Goal: Task Accomplishment & Management: Manage account settings

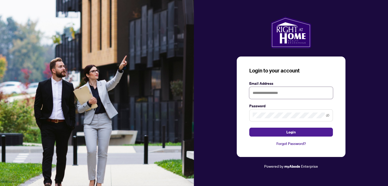
click at [266, 94] on input "text" at bounding box center [291, 93] width 84 height 12
type input "**********"
click at [326, 115] on icon "eye-invisible" at bounding box center [328, 115] width 4 height 4
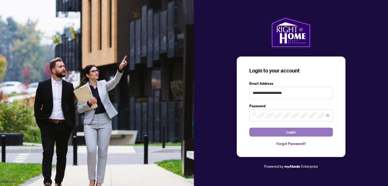
click at [283, 132] on button "Login" at bounding box center [291, 131] width 84 height 9
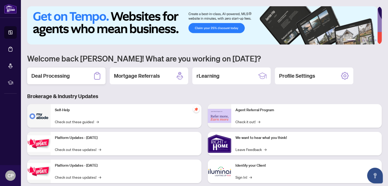
click at [64, 75] on h2 "Deal Processing" at bounding box center [50, 75] width 38 height 7
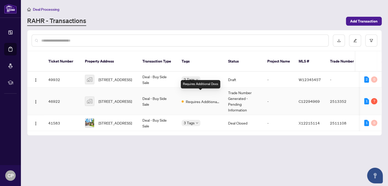
click at [196, 98] on span "Requires Additional Docs" at bounding box center [203, 101] width 34 height 6
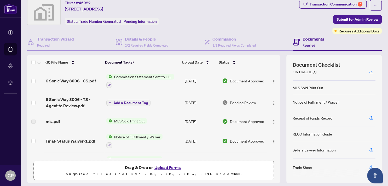
scroll to position [32, 0]
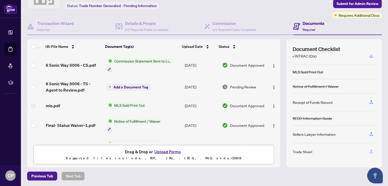
click at [369, 149] on icon "button" at bounding box center [371, 151] width 5 height 5
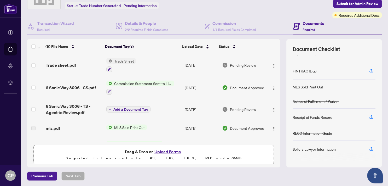
scroll to position [83, 0]
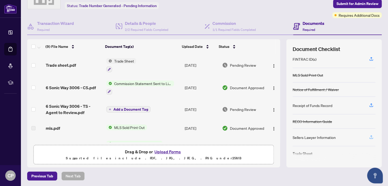
click at [369, 134] on icon "button" at bounding box center [371, 136] width 5 height 5
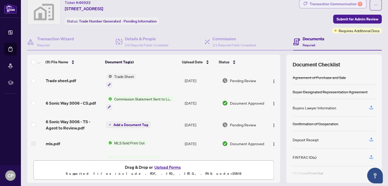
scroll to position [5, 0]
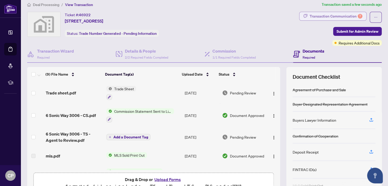
click at [343, 14] on div "Transaction Communication 7" at bounding box center [335, 16] width 53 height 8
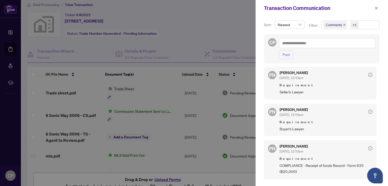
scroll to position [27, 0]
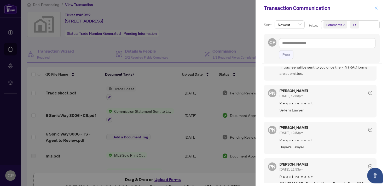
click at [375, 7] on icon "close" at bounding box center [376, 8] width 4 height 4
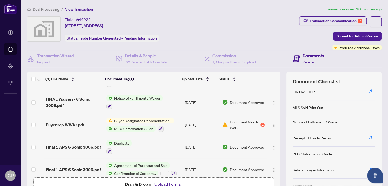
scroll to position [112, 0]
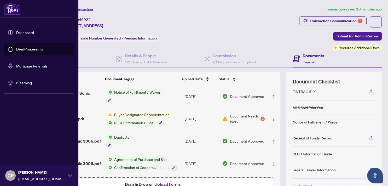
click at [28, 49] on link "Deal Processing" at bounding box center [29, 49] width 26 height 5
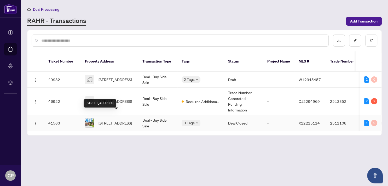
click at [126, 120] on span "[STREET_ADDRESS]" at bounding box center [114, 123] width 33 height 6
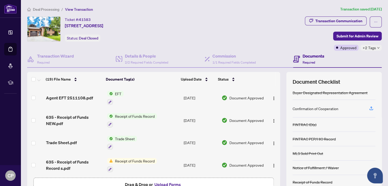
scroll to position [28, 0]
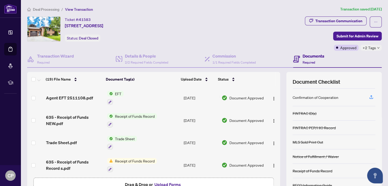
click at [229, 163] on span "Document Approved" at bounding box center [246, 165] width 34 height 6
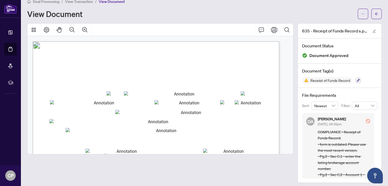
scroll to position [10, 0]
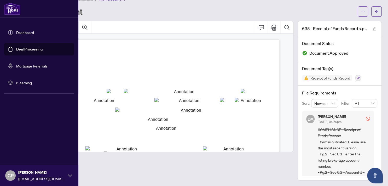
click at [26, 50] on link "Deal Processing" at bounding box center [29, 49] width 26 height 5
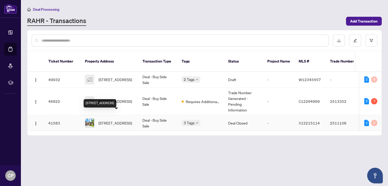
click at [111, 120] on span "[STREET_ADDRESS]" at bounding box center [114, 123] width 33 height 6
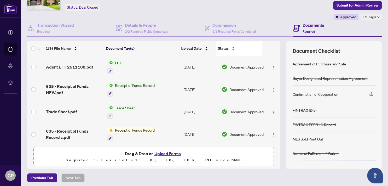
scroll to position [32, 0]
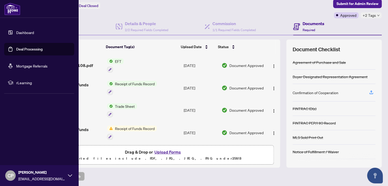
click at [29, 49] on link "Deal Processing" at bounding box center [29, 49] width 26 height 5
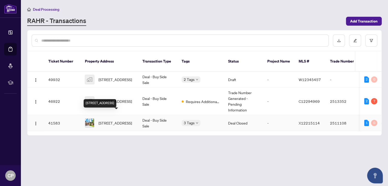
click at [114, 120] on span "[STREET_ADDRESS]" at bounding box center [114, 123] width 33 height 6
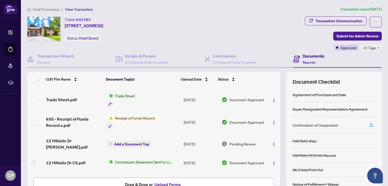
scroll to position [29, 0]
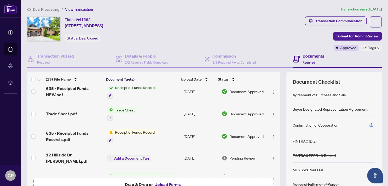
click at [305, 60] on span "Required" at bounding box center [308, 62] width 13 height 4
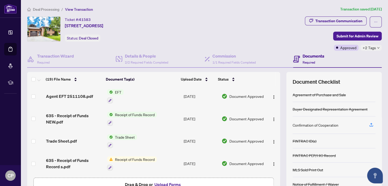
scroll to position [0, 0]
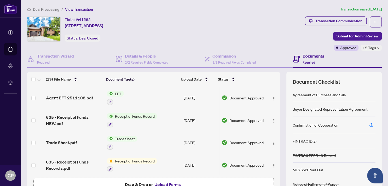
click at [142, 114] on span "Receipt of Funds Record" at bounding box center [135, 116] width 44 height 6
click at [230, 118] on span "Document Approved" at bounding box center [246, 120] width 34 height 6
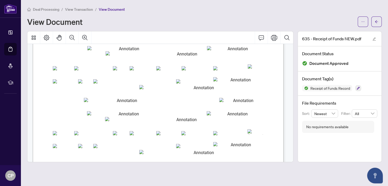
scroll to position [99, 0]
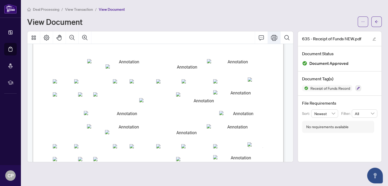
click at [273, 37] on icon "Print" at bounding box center [274, 37] width 6 height 6
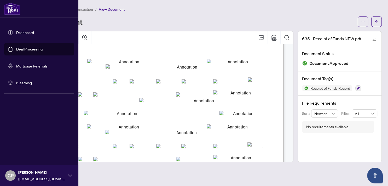
click at [22, 50] on link "Deal Processing" at bounding box center [29, 49] width 26 height 5
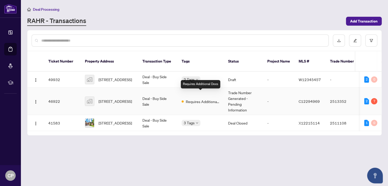
click at [183, 100] on span at bounding box center [182, 101] width 2 height 2
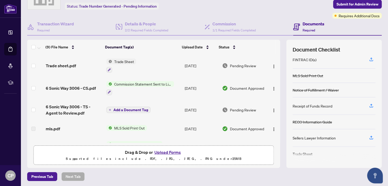
scroll to position [32, 0]
click at [369, 103] on icon "button" at bounding box center [371, 105] width 5 height 5
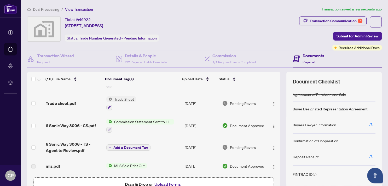
scroll to position [0, 0]
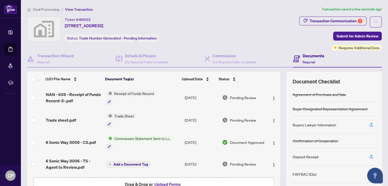
click at [230, 141] on span "Document Approved" at bounding box center [247, 142] width 34 height 6
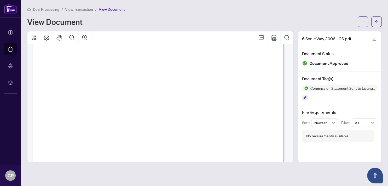
scroll to position [68, 0]
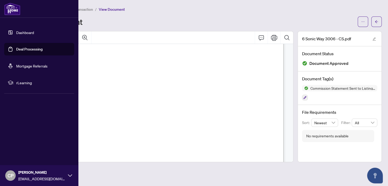
click at [32, 48] on link "Deal Processing" at bounding box center [29, 49] width 26 height 5
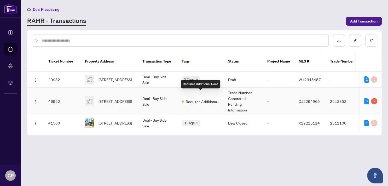
click at [200, 98] on span "Requires Additional Docs" at bounding box center [203, 101] width 34 height 6
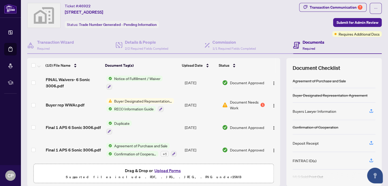
scroll to position [5, 0]
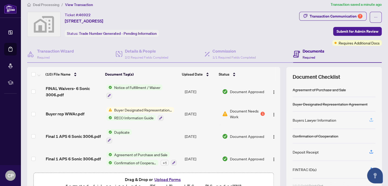
click at [369, 118] on icon "button" at bounding box center [371, 119] width 5 height 5
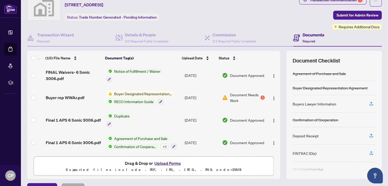
scroll to position [32, 0]
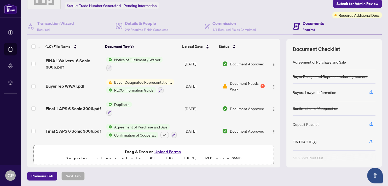
click at [168, 151] on button "Upload Forms" at bounding box center [168, 151] width 30 height 7
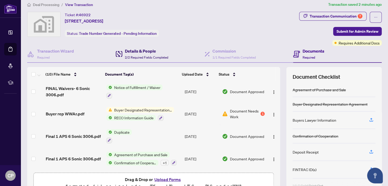
click at [153, 52] on h4 "Details & People" at bounding box center [146, 51] width 43 height 6
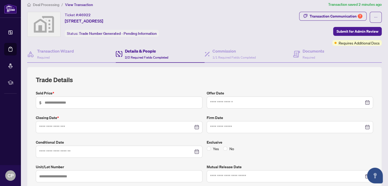
type input "*******"
type input "**********"
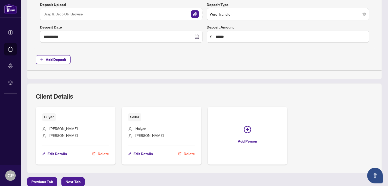
scroll to position [230, 0]
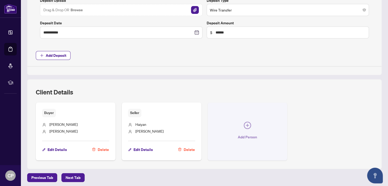
click at [245, 124] on icon "plus-circle" at bounding box center [247, 124] width 7 height 7
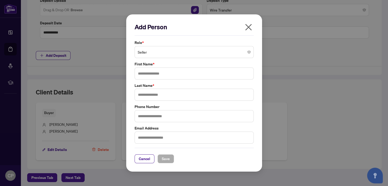
click at [246, 27] on icon "close" at bounding box center [248, 27] width 8 height 8
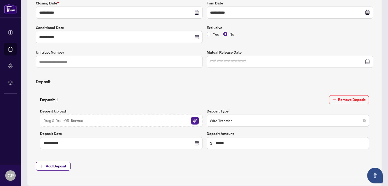
scroll to position [0, 0]
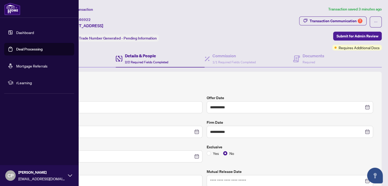
click at [24, 50] on link "Deal Processing" at bounding box center [29, 49] width 26 height 5
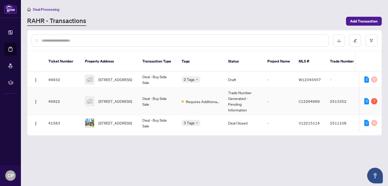
click at [240, 95] on td "Trade Number Generated - Pending Information" at bounding box center [243, 100] width 39 height 27
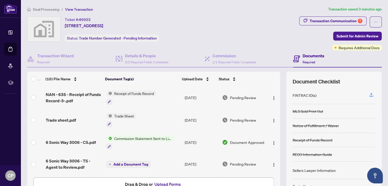
scroll to position [79, 0]
click at [369, 167] on icon "button" at bounding box center [371, 169] width 5 height 5
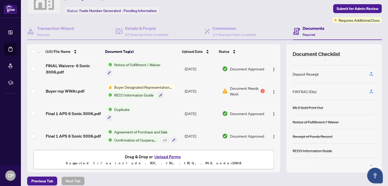
scroll to position [0, 0]
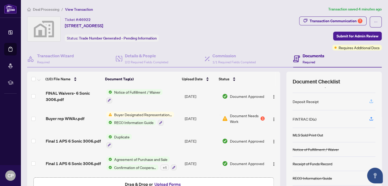
click at [369, 99] on icon "button" at bounding box center [371, 101] width 5 height 5
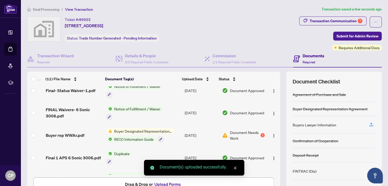
scroll to position [156, 0]
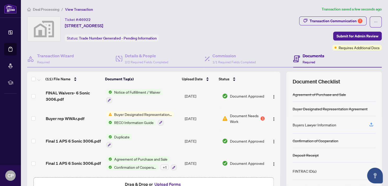
click at [272, 180] on div "(11) File Name Document Tag(s) Upload Date Status OFFICIAL DEPOSIT Re.pdf Depos…" at bounding box center [153, 136] width 253 height 128
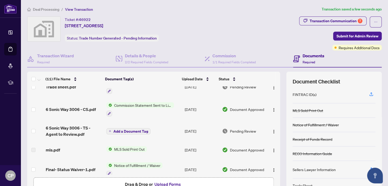
scroll to position [41, 0]
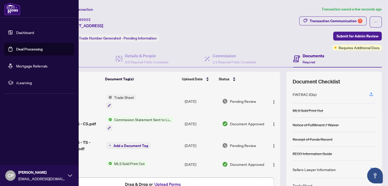
click at [32, 48] on link "Deal Processing" at bounding box center [29, 49] width 26 height 5
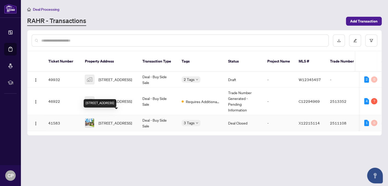
click at [128, 120] on span "[STREET_ADDRESS]" at bounding box center [114, 123] width 33 height 6
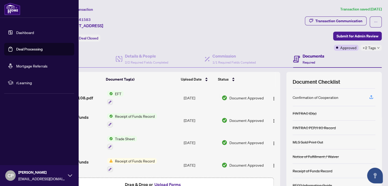
click at [27, 48] on link "Deal Processing" at bounding box center [29, 49] width 26 height 5
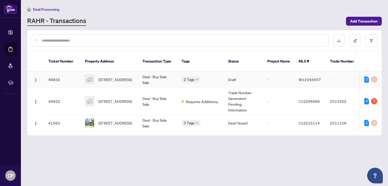
click at [232, 73] on td "Draft" at bounding box center [243, 80] width 39 height 16
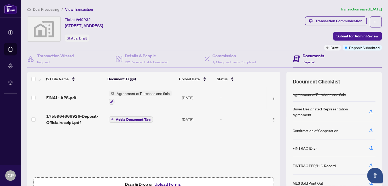
scroll to position [27, 0]
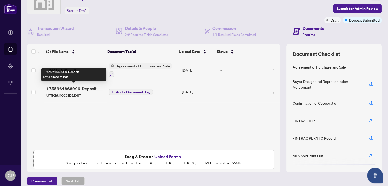
click at [65, 88] on span "1755964868926-Deposit-Officialreceipt.pdf" at bounding box center [75, 91] width 58 height 13
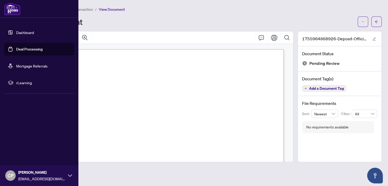
click at [25, 48] on link "Deal Processing" at bounding box center [29, 49] width 26 height 5
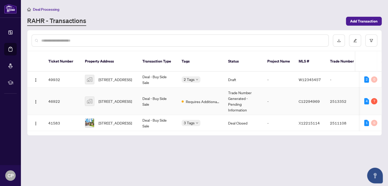
click at [229, 88] on td "Trade Number Generated - Pending Information" at bounding box center [243, 100] width 39 height 27
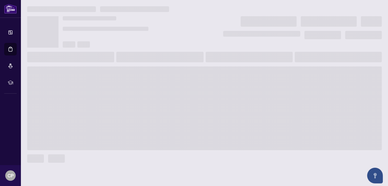
click at [229, 88] on span at bounding box center [204, 108] width 354 height 84
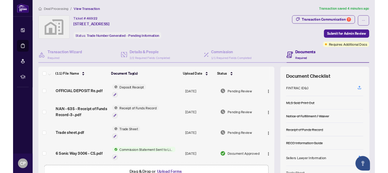
scroll to position [49, 0]
